Goal: Task Accomplishment & Management: Use online tool/utility

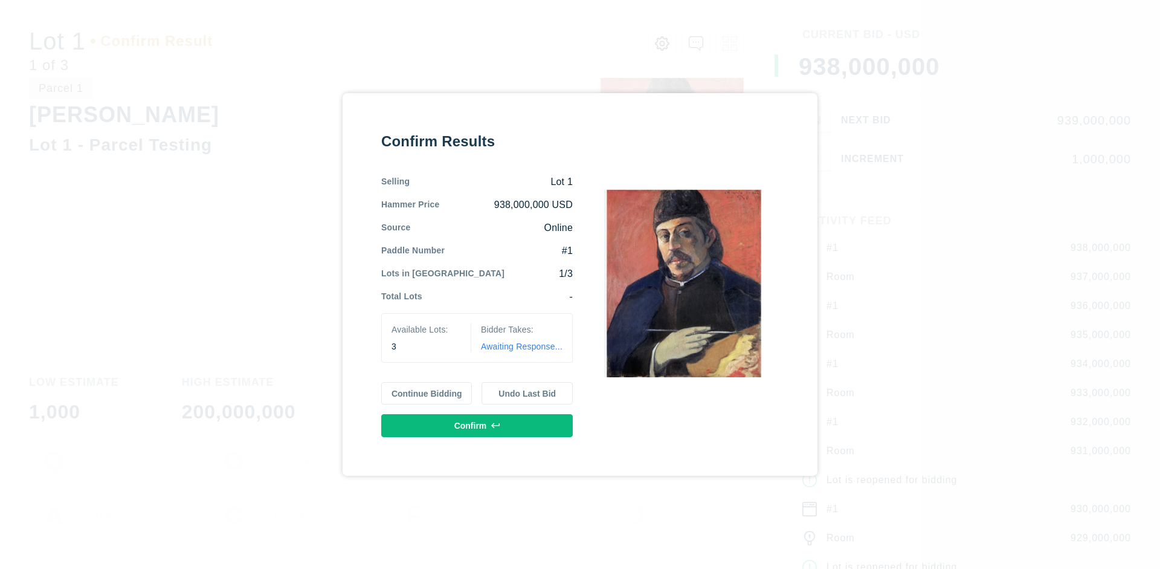
click at [427, 393] on button "Continue Bidding" at bounding box center [426, 393] width 91 height 23
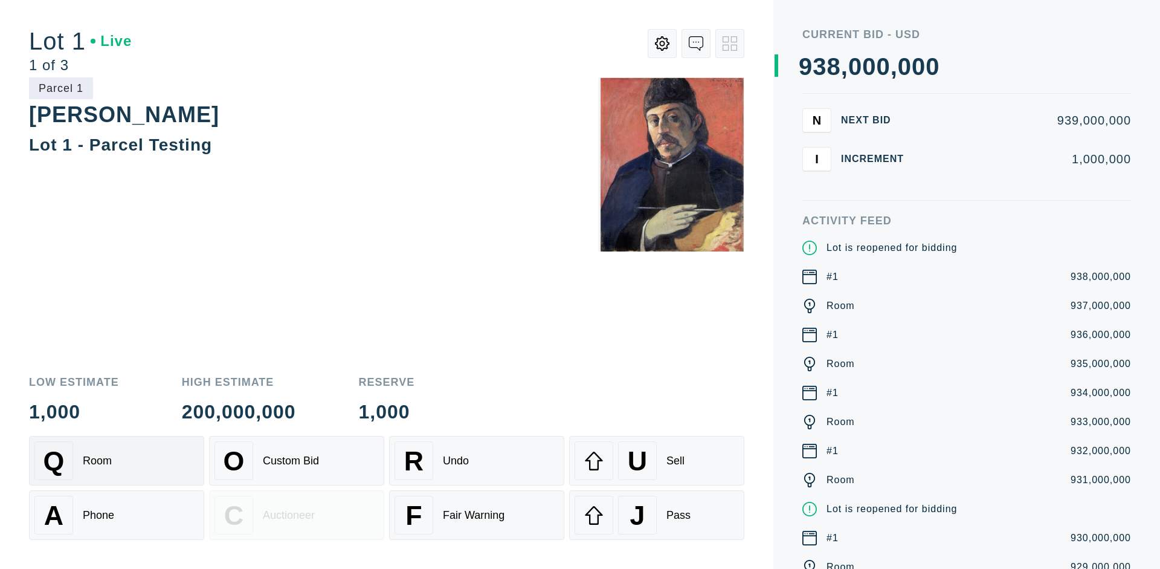
click at [117, 461] on div "Q Room" at bounding box center [116, 460] width 164 height 39
